Goal: Transaction & Acquisition: Download file/media

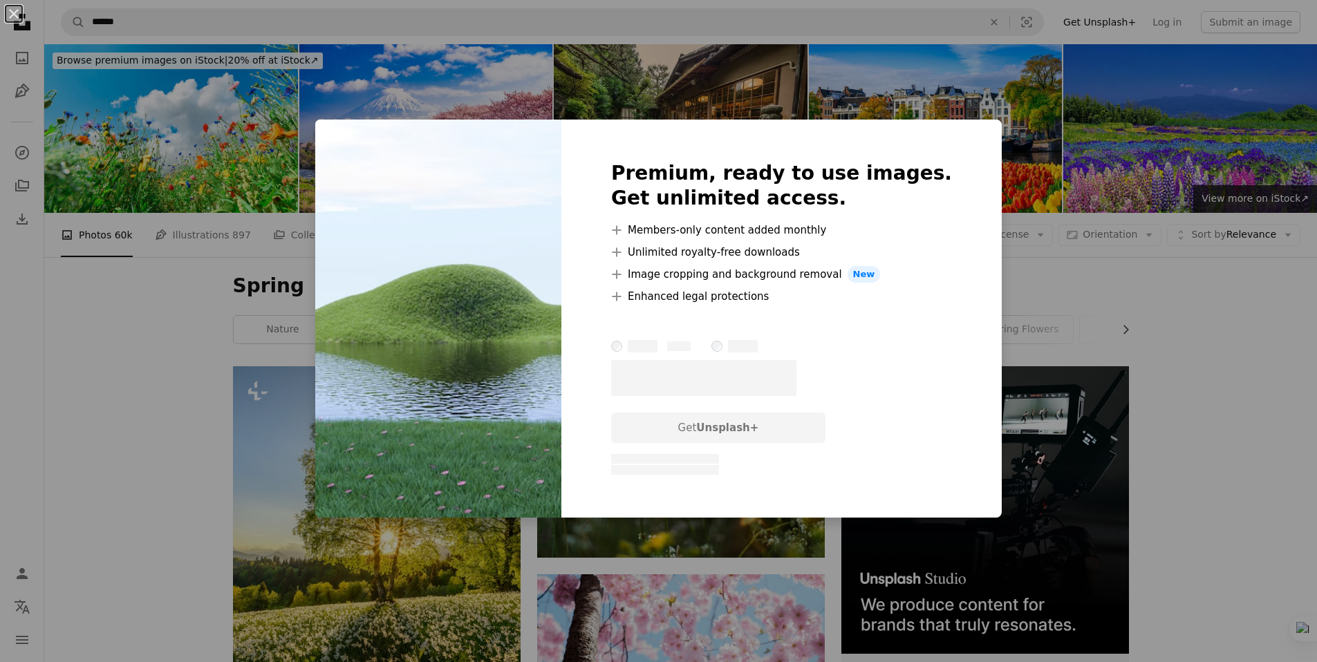
scroll to position [9206, 0]
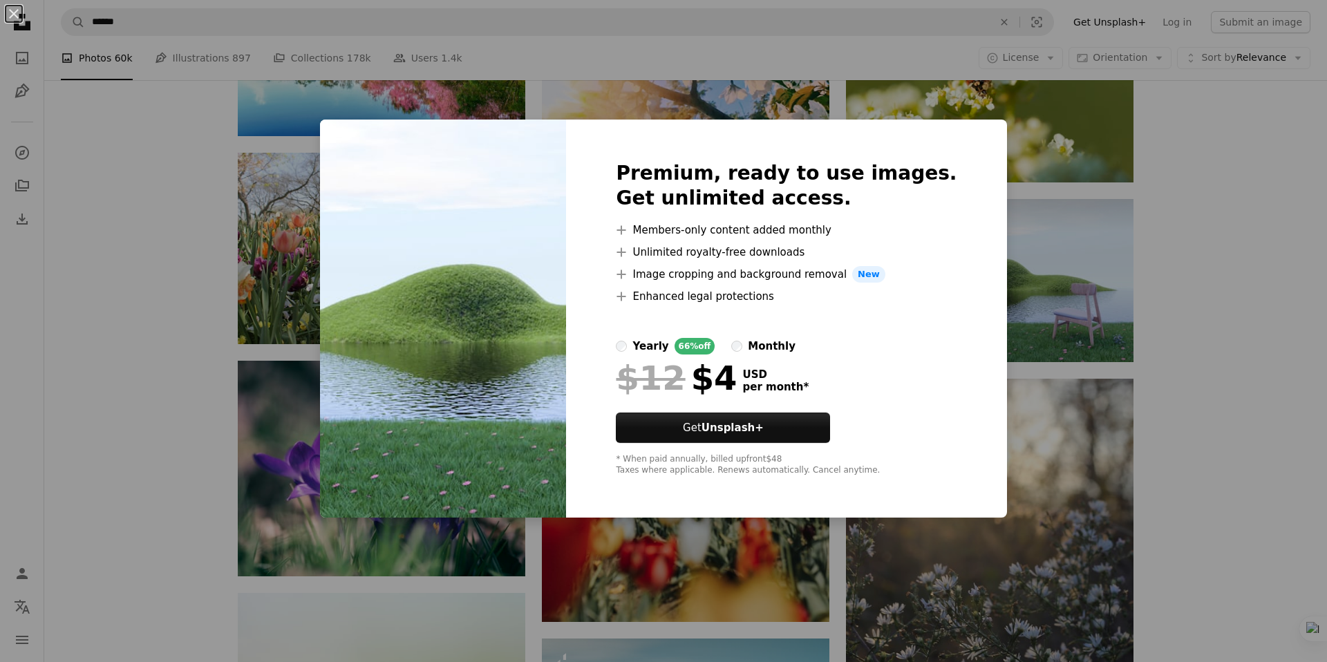
click at [837, 124] on div "Premium, ready to use images. Get unlimited access. A plus sign Members-only co…" at bounding box center [786, 319] width 440 height 398
click at [829, 86] on div "An X shape Premium, ready to use images. Get unlimited access. A plus sign Memb…" at bounding box center [663, 331] width 1327 height 662
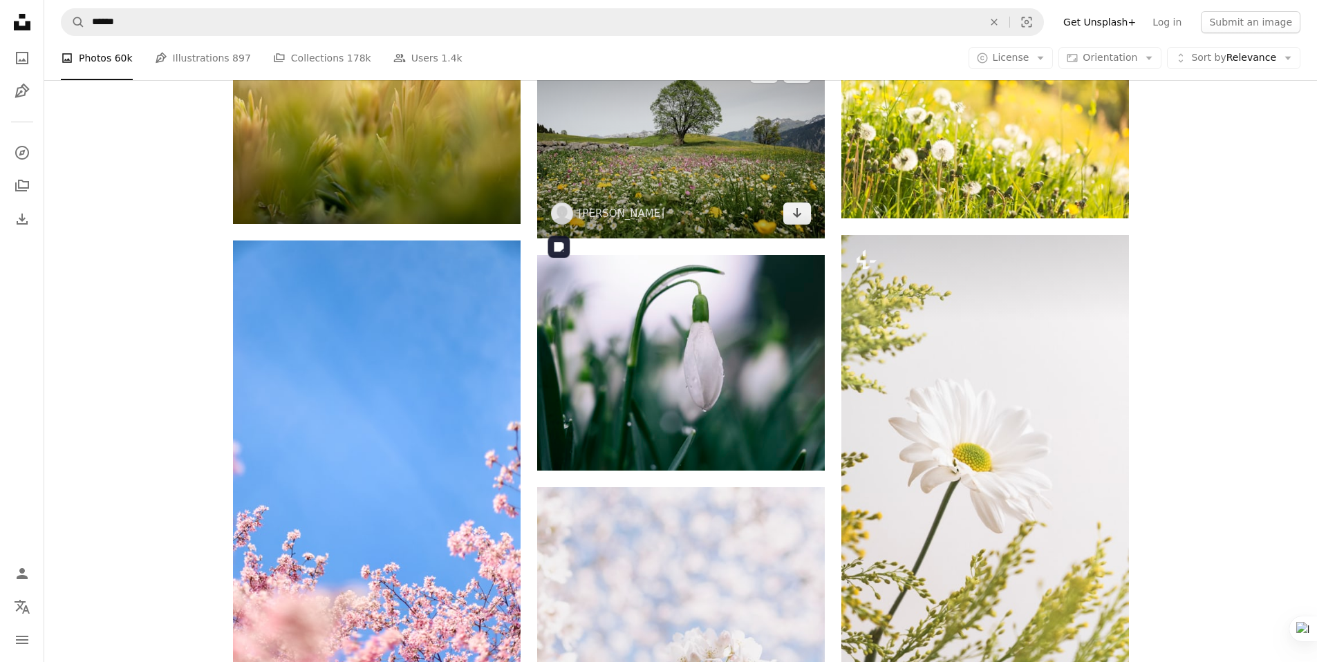
scroll to position [10036, 0]
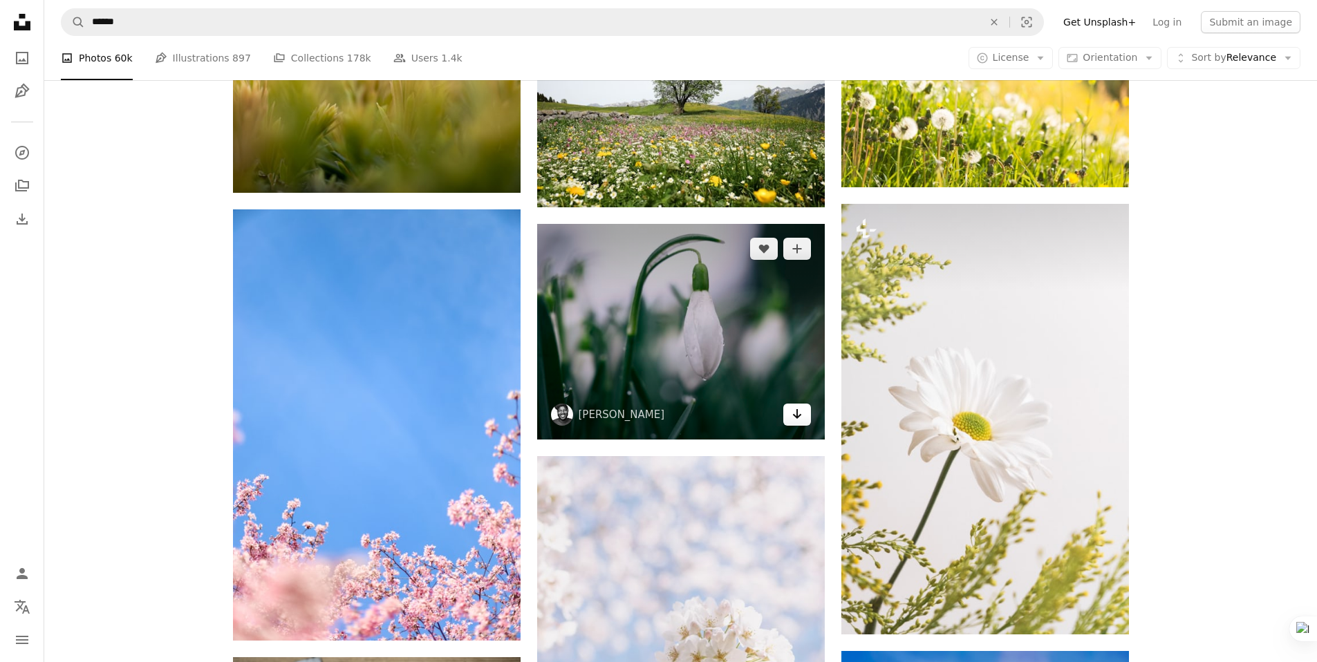
click at [795, 417] on icon "Download" at bounding box center [796, 414] width 9 height 10
